Goal: Task Accomplishment & Management: Use online tool/utility

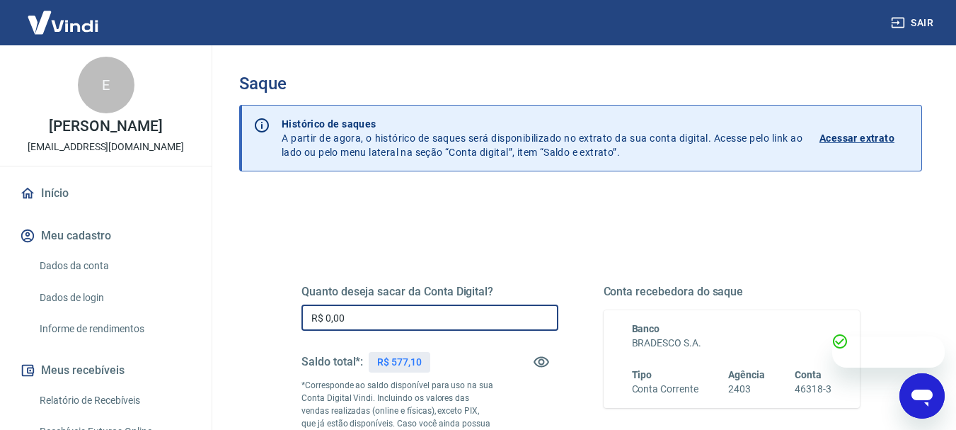
click at [374, 320] on input "R$ 0,00" at bounding box center [430, 317] width 257 height 26
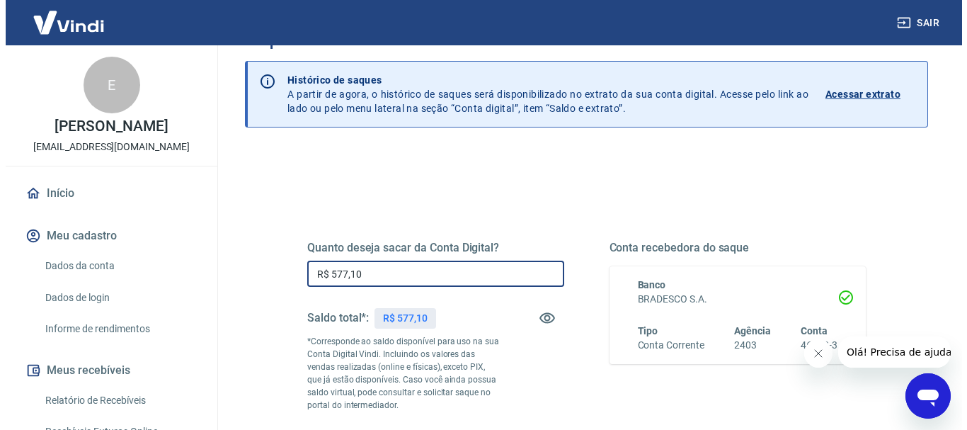
scroll to position [142, 0]
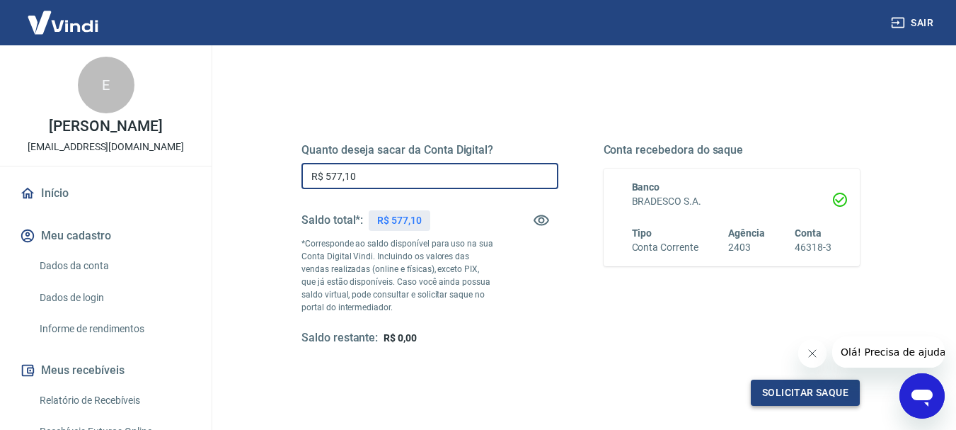
type input "R$ 577,10"
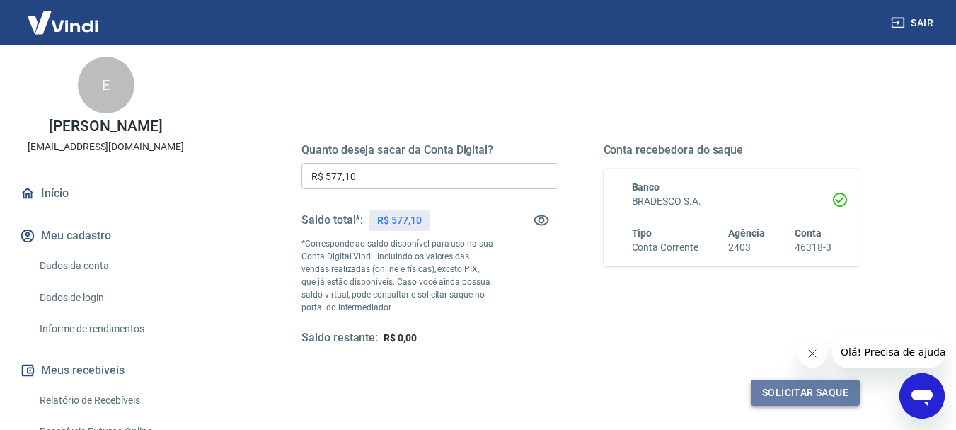
click at [771, 394] on button "Solicitar saque" at bounding box center [805, 392] width 109 height 26
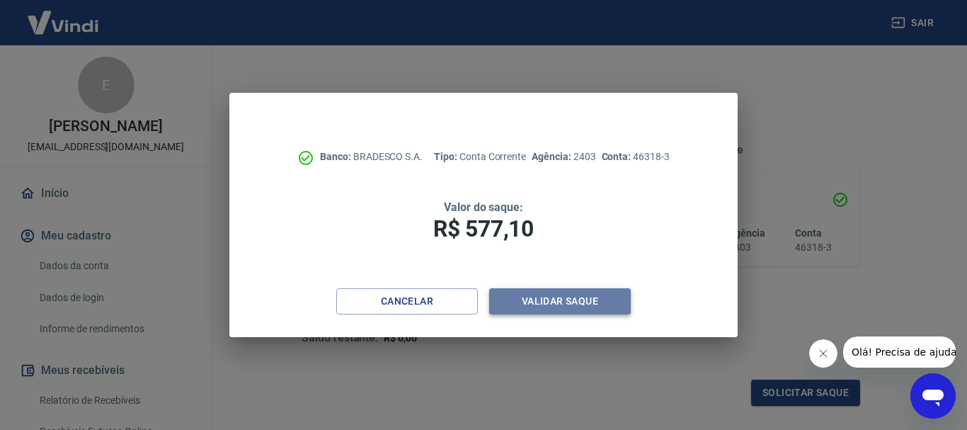
click at [522, 297] on button "Validar saque" at bounding box center [560, 301] width 142 height 26
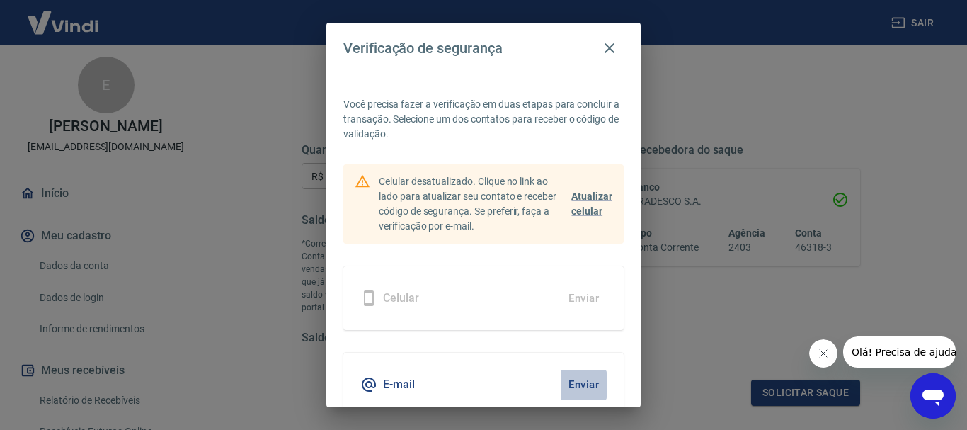
click at [564, 379] on button "Enviar" at bounding box center [584, 384] width 46 height 30
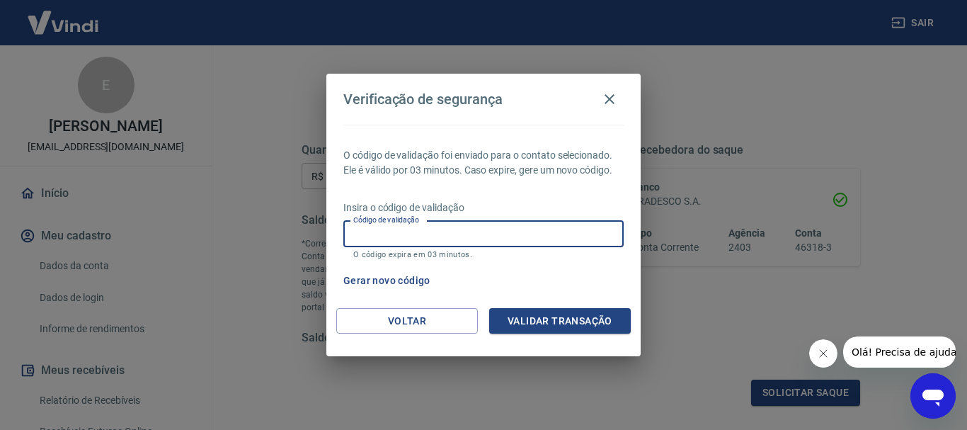
click at [384, 237] on input "Código de validação" at bounding box center [483, 234] width 280 height 26
click at [457, 239] on input "Código de validação" at bounding box center [483, 234] width 280 height 26
type input "842486"
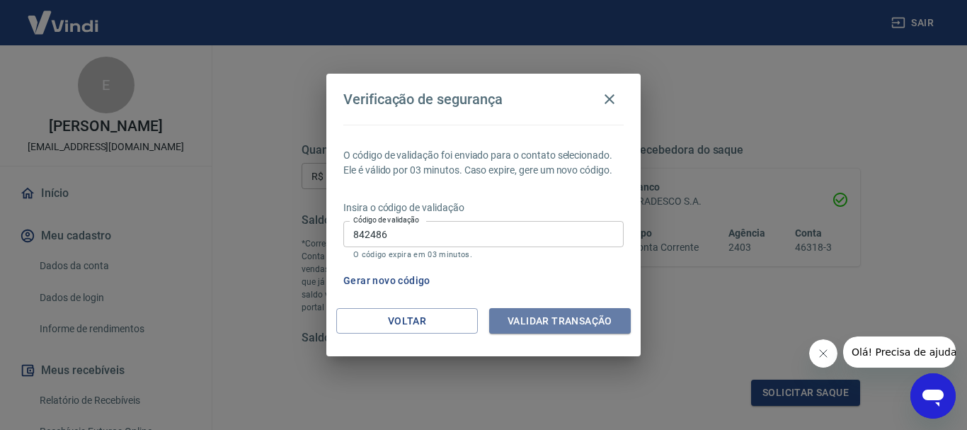
click at [556, 314] on button "Validar transação" at bounding box center [560, 321] width 142 height 26
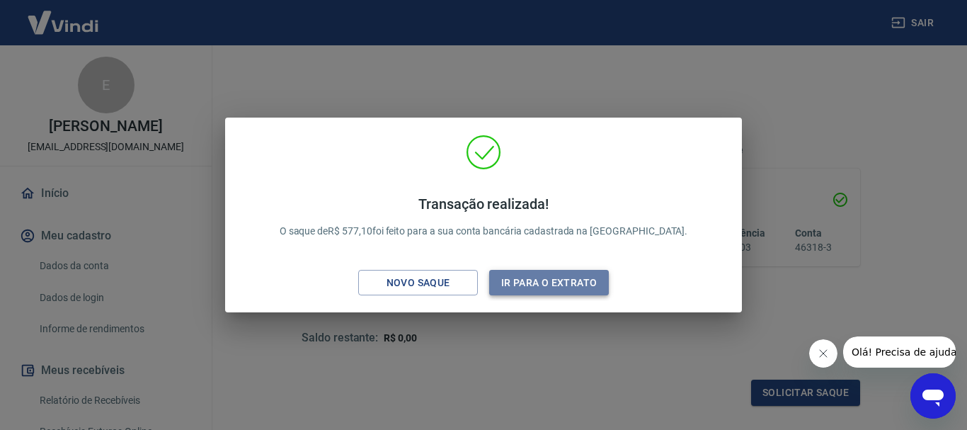
click at [534, 280] on button "Ir para o extrato" at bounding box center [549, 283] width 120 height 26
